Goal: Manage account settings

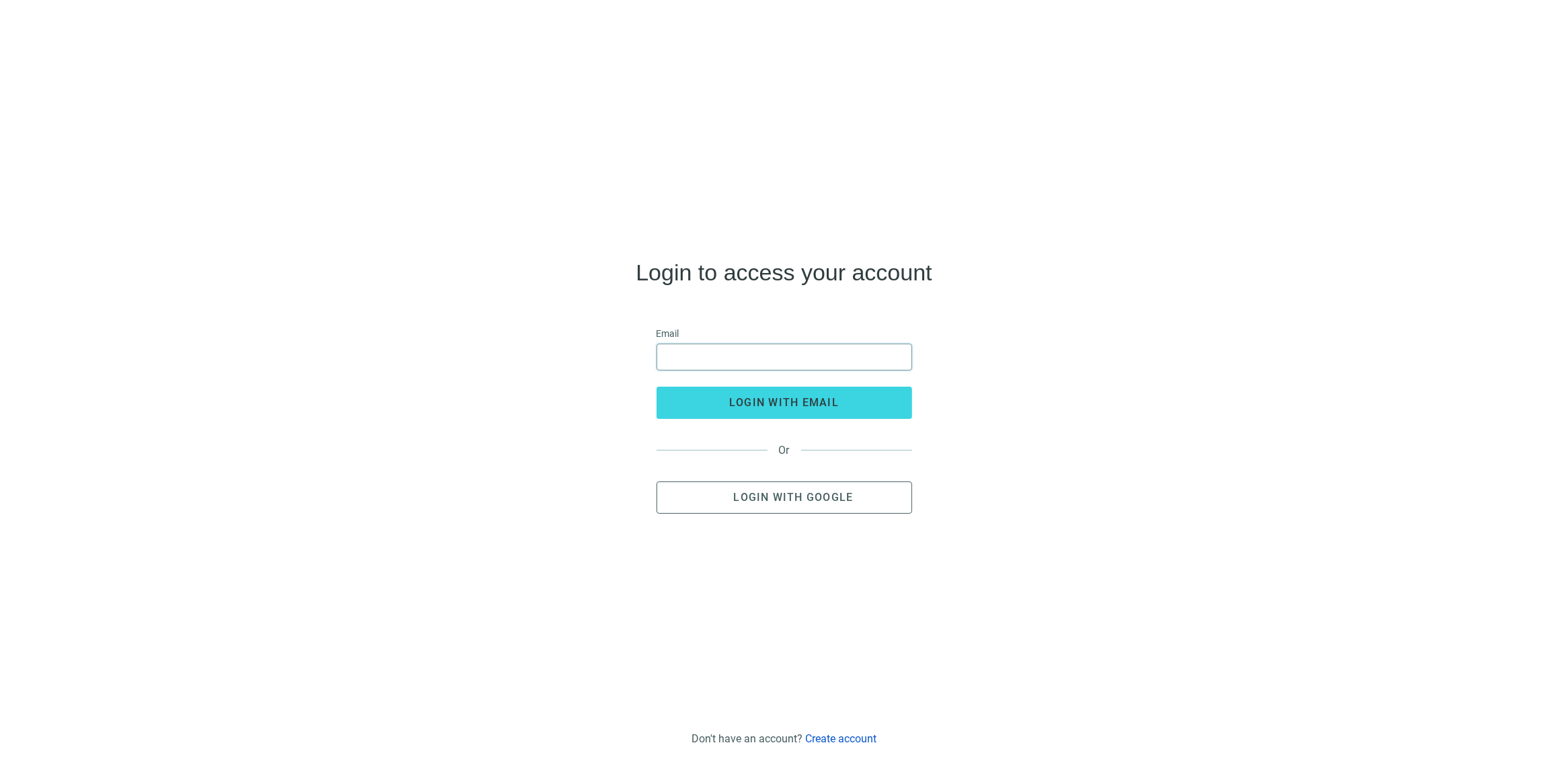
click at [702, 352] on input "email" at bounding box center [784, 357] width 238 height 26
type input "**********"
click at [764, 400] on span "login with email" at bounding box center [784, 403] width 110 height 13
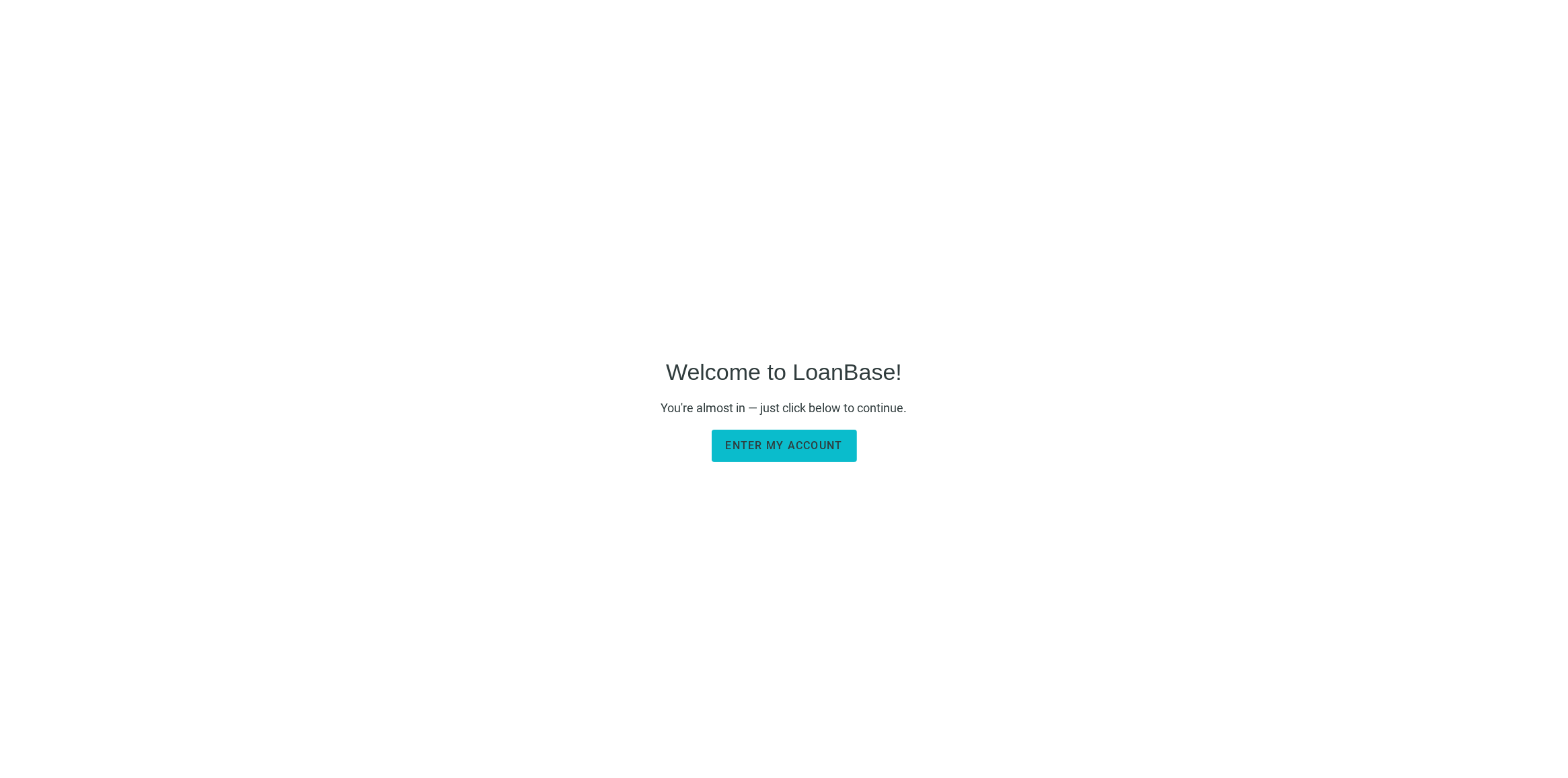
click at [799, 454] on button "Enter my account" at bounding box center [785, 446] width 145 height 32
